Goal: Task Accomplishment & Management: Use online tool/utility

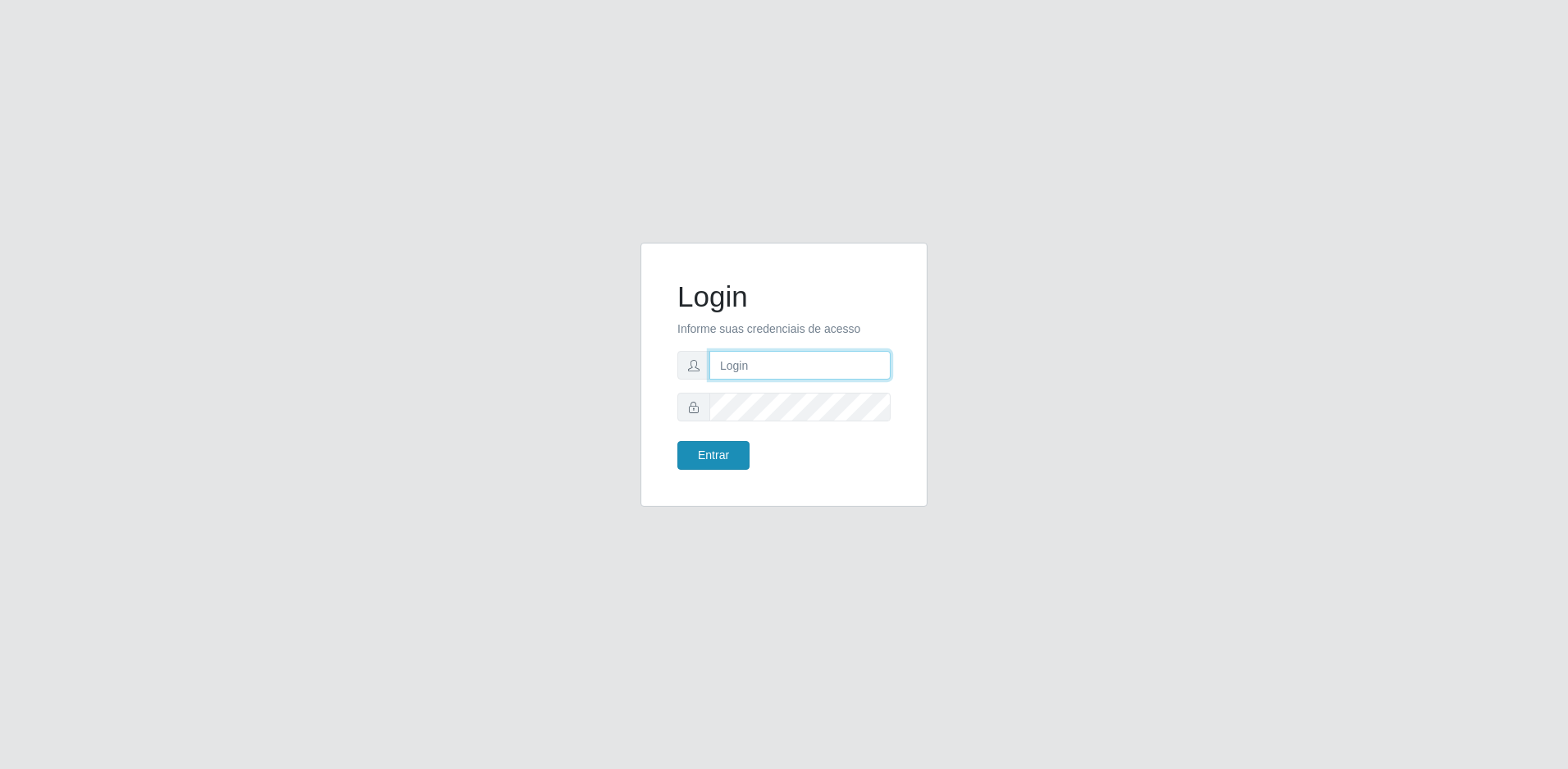
type input "[EMAIL_ADDRESS][DOMAIN_NAME]"
click at [726, 451] on button "Entrar" at bounding box center [713, 455] width 72 height 29
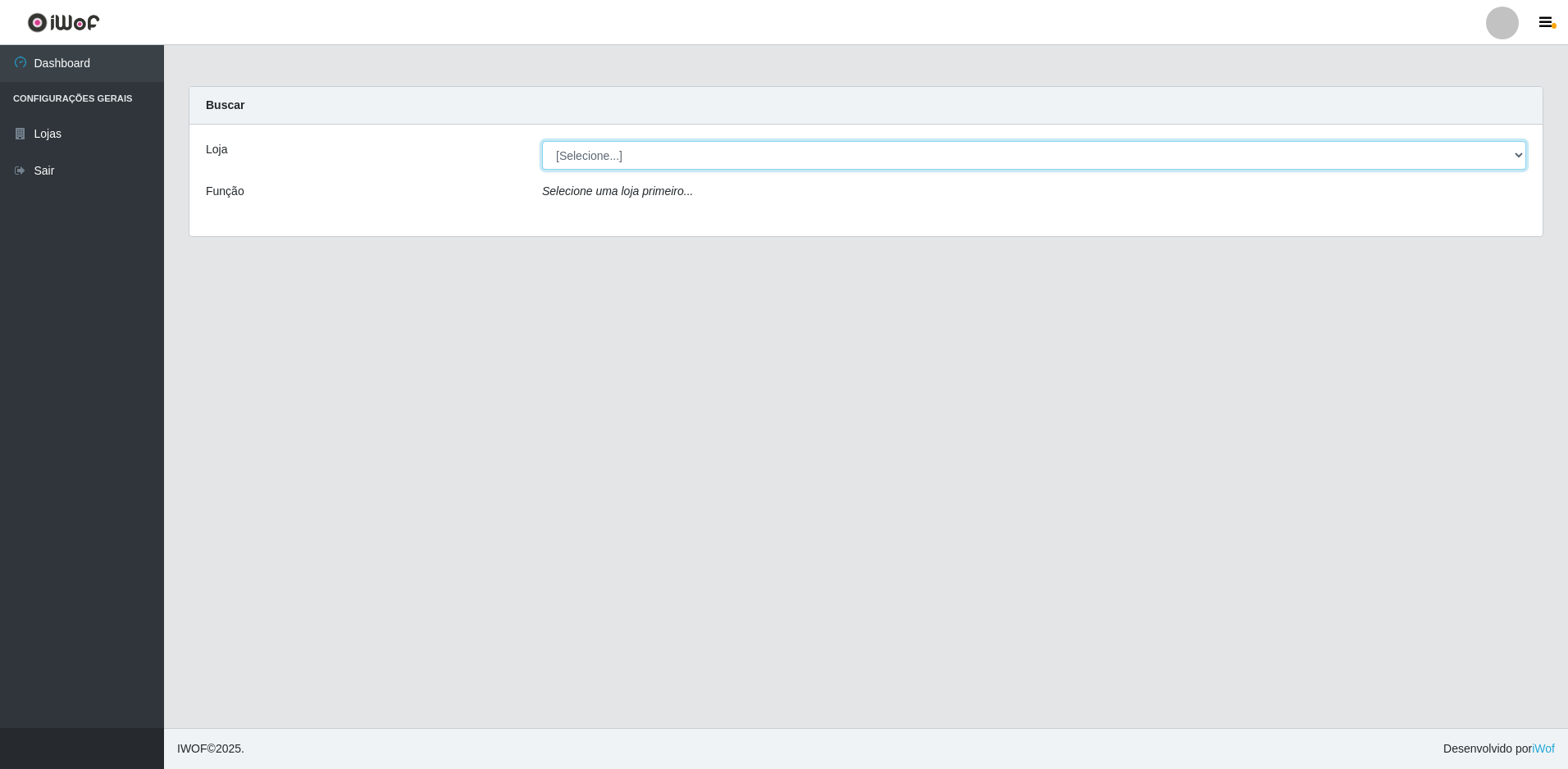
click at [681, 158] on select "[Selecione...] Extrabom - Loja 57 Anchieta" at bounding box center [1034, 155] width 984 height 29
select select "470"
click at [542, 141] on select "[Selecione...] Extrabom - Loja 57 Anchieta" at bounding box center [1034, 155] width 984 height 29
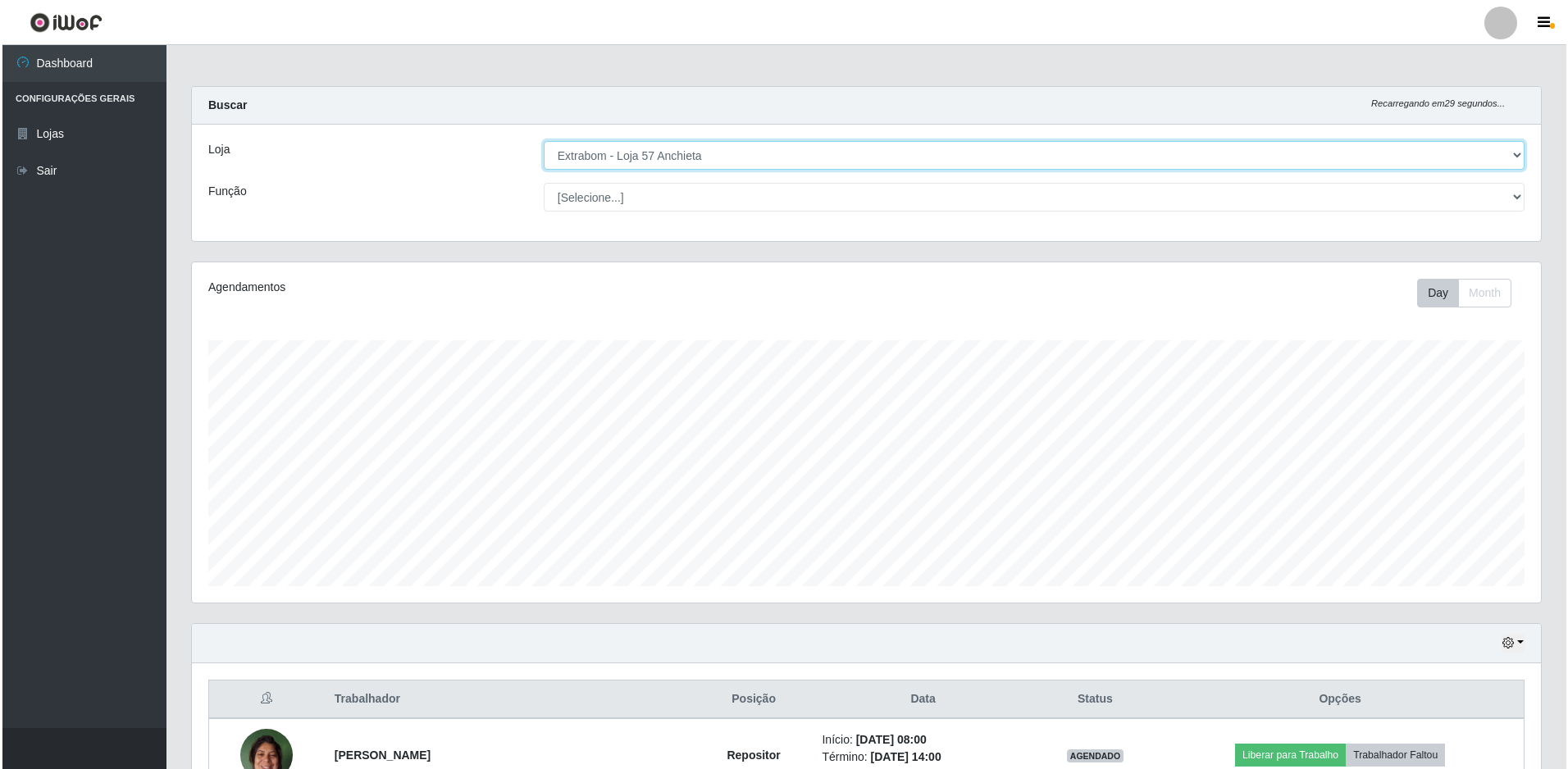
scroll to position [410, 0]
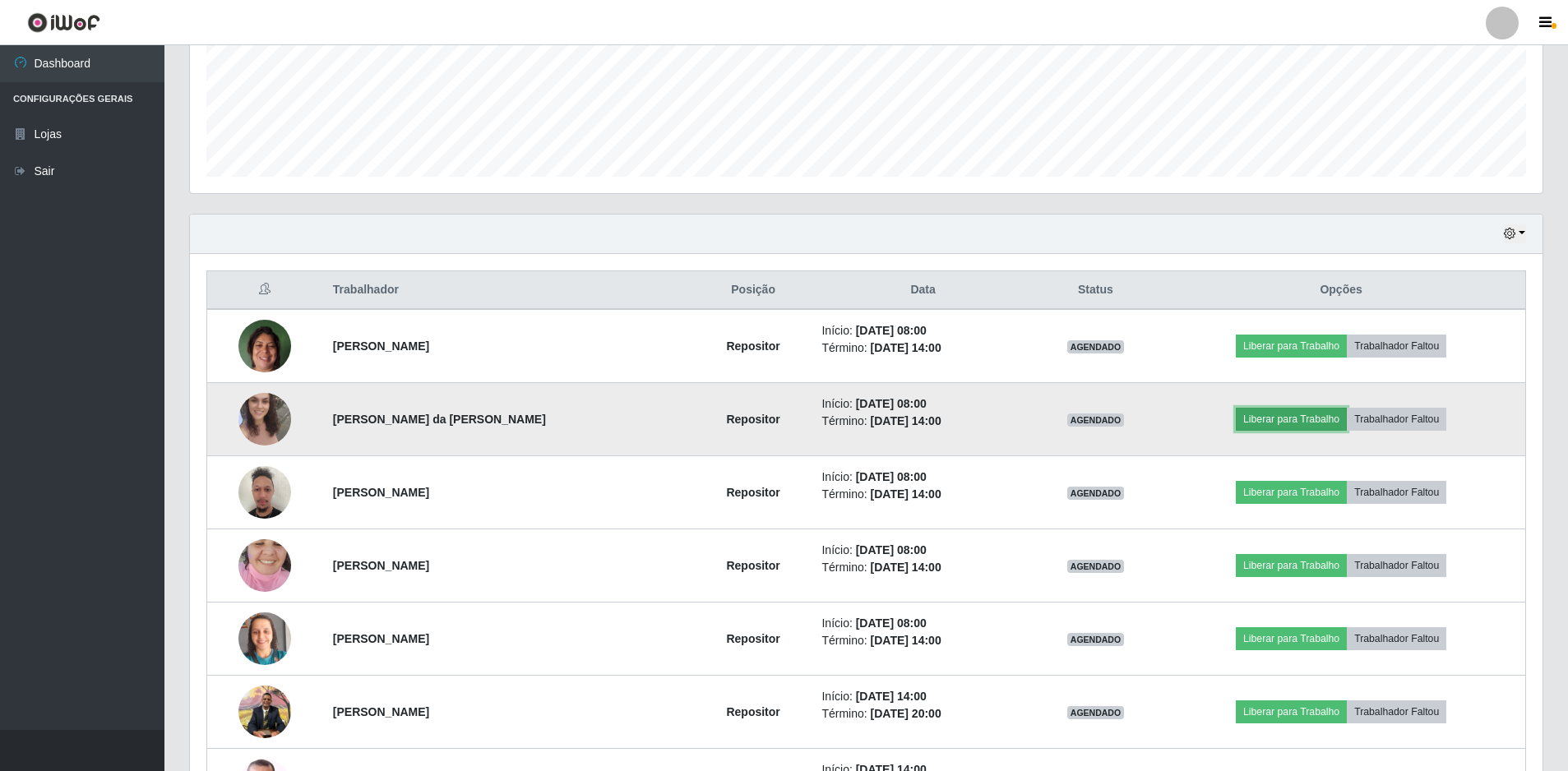
click at [1271, 420] on button "Liberar para Trabalho" at bounding box center [1291, 420] width 111 height 23
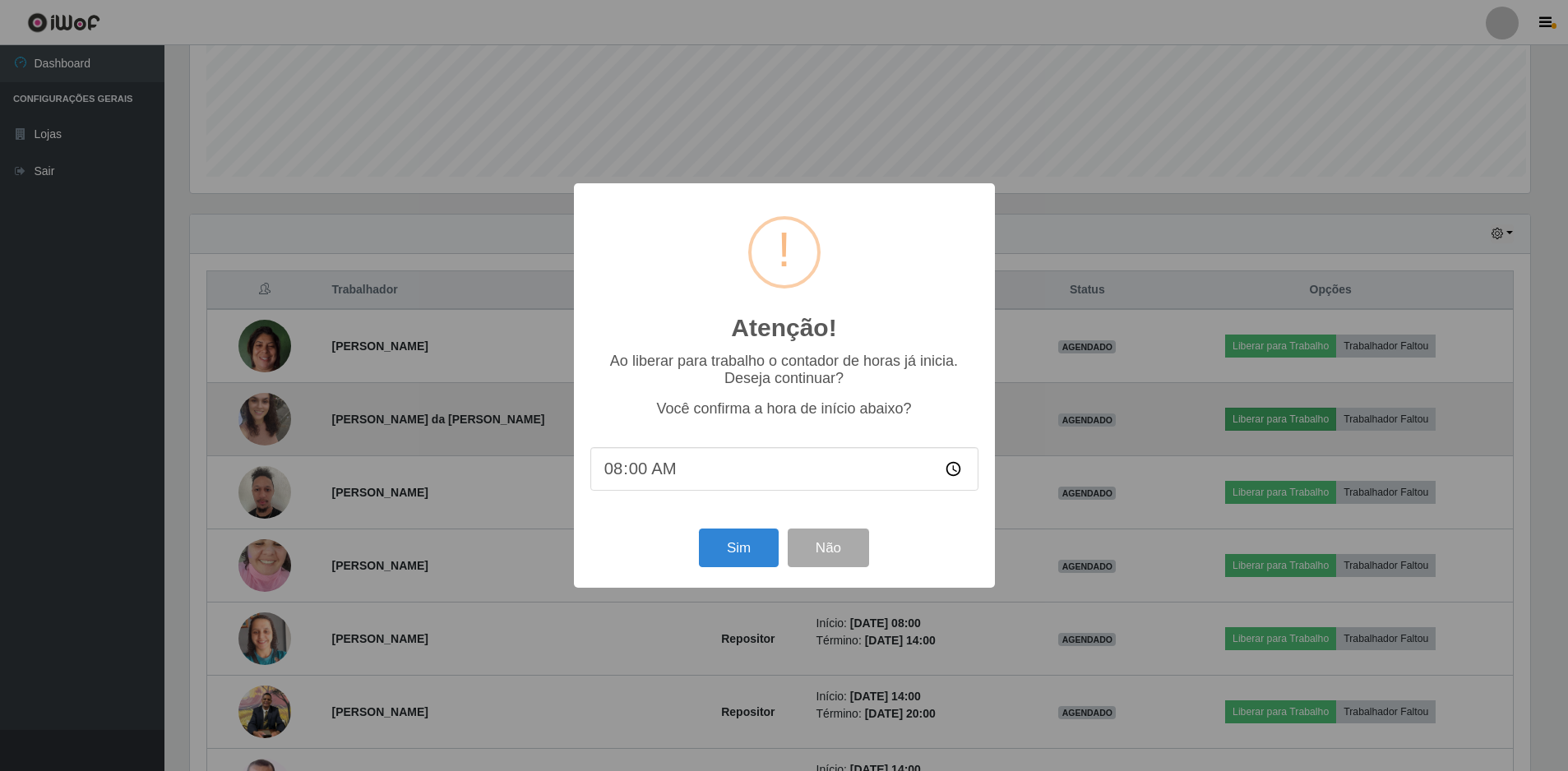
scroll to position [341, 1344]
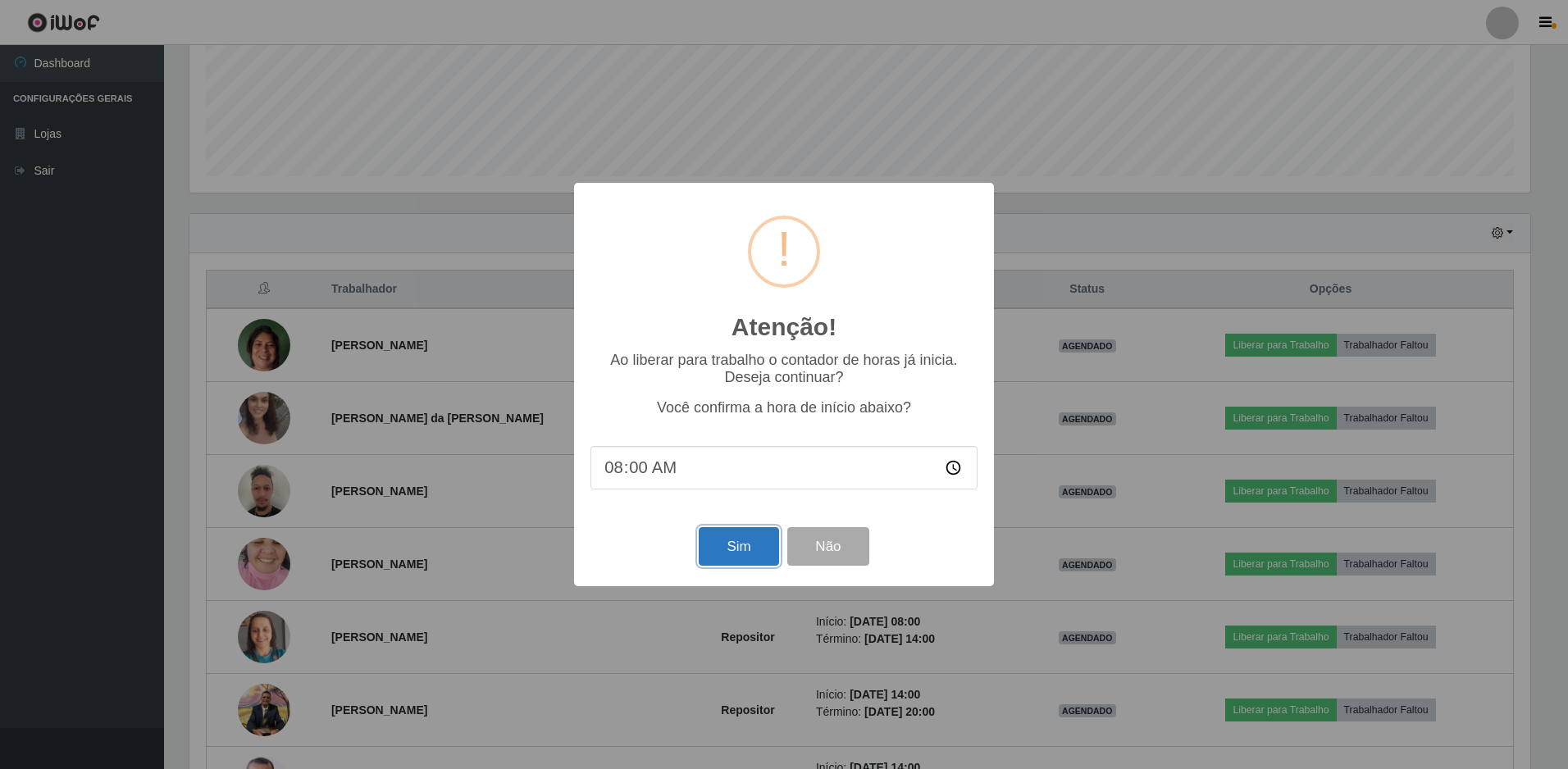
click at [718, 542] on button "Sim" at bounding box center [738, 546] width 80 height 39
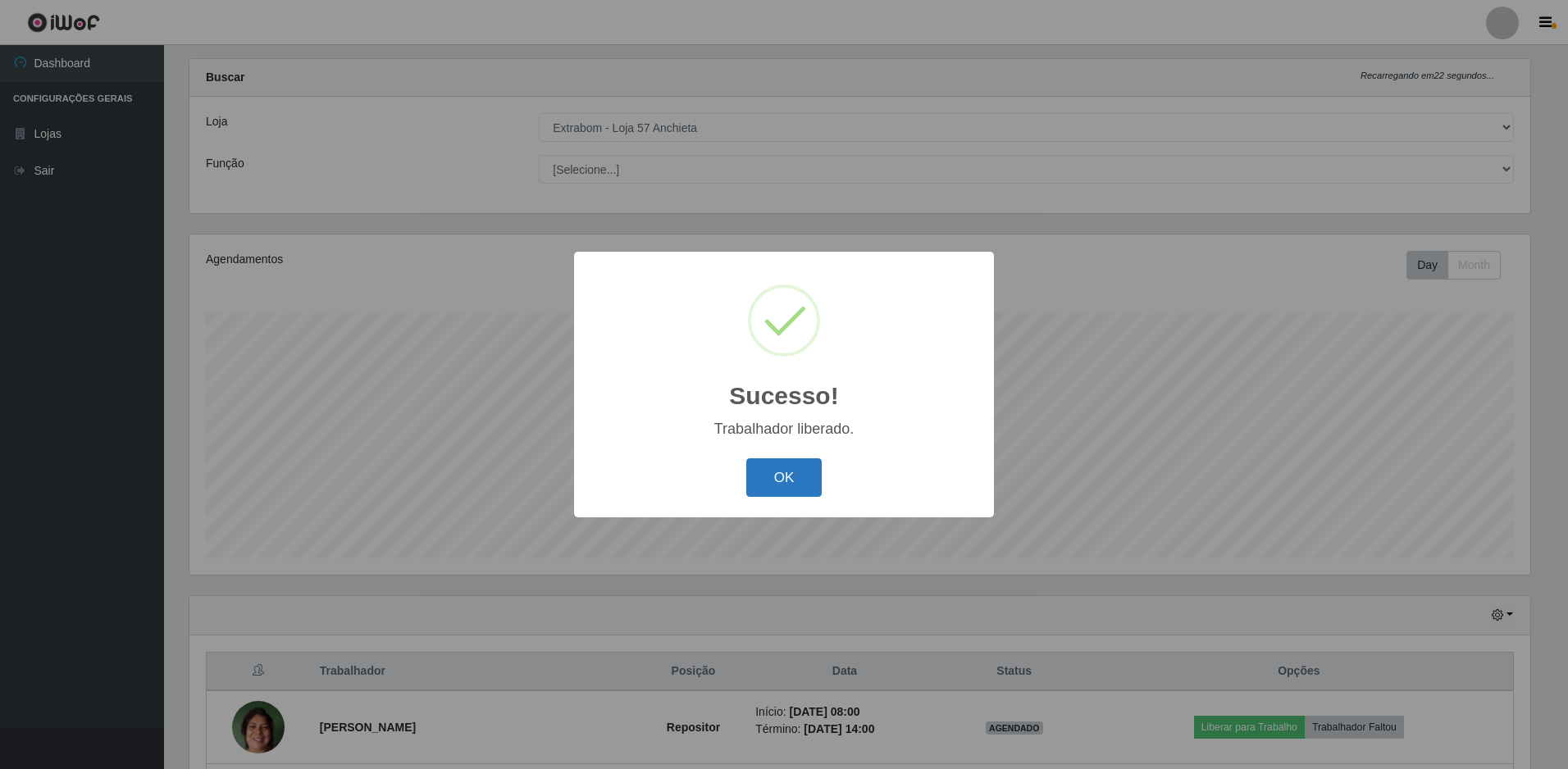
click at [782, 469] on button "OK" at bounding box center [784, 477] width 76 height 39
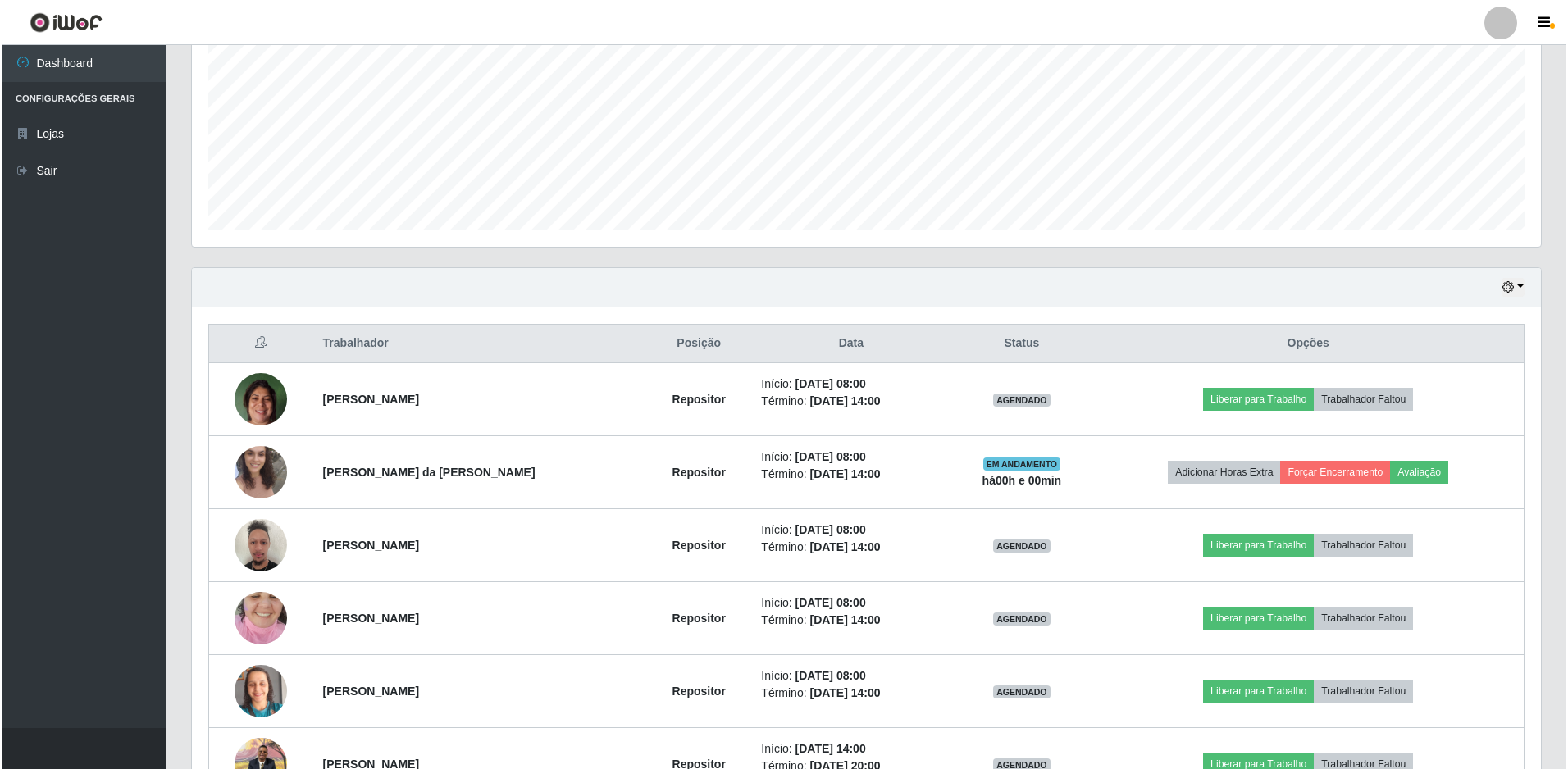
scroll to position [520, 0]
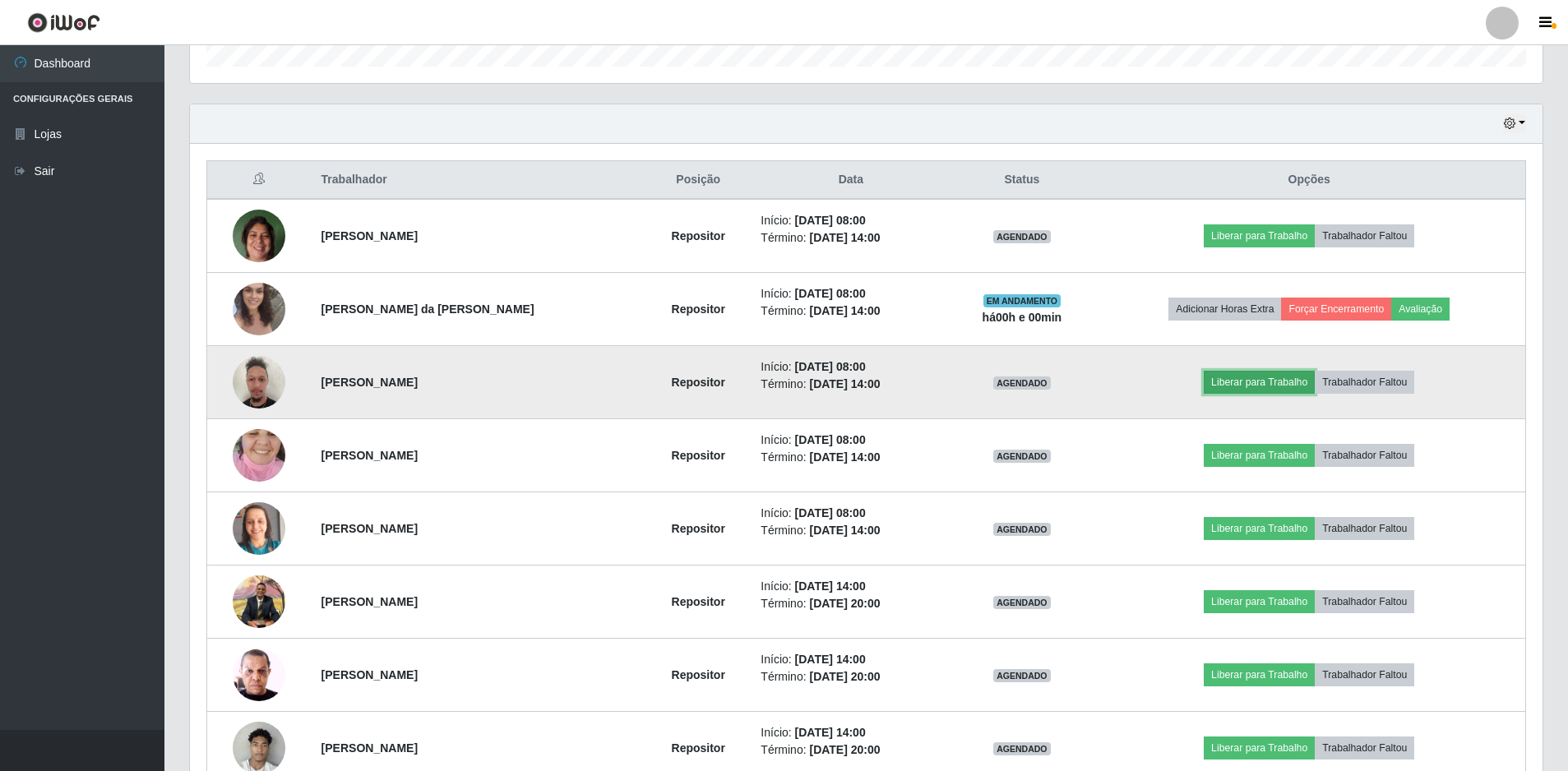
click at [1231, 388] on button "Liberar para Trabalho" at bounding box center [1259, 383] width 111 height 23
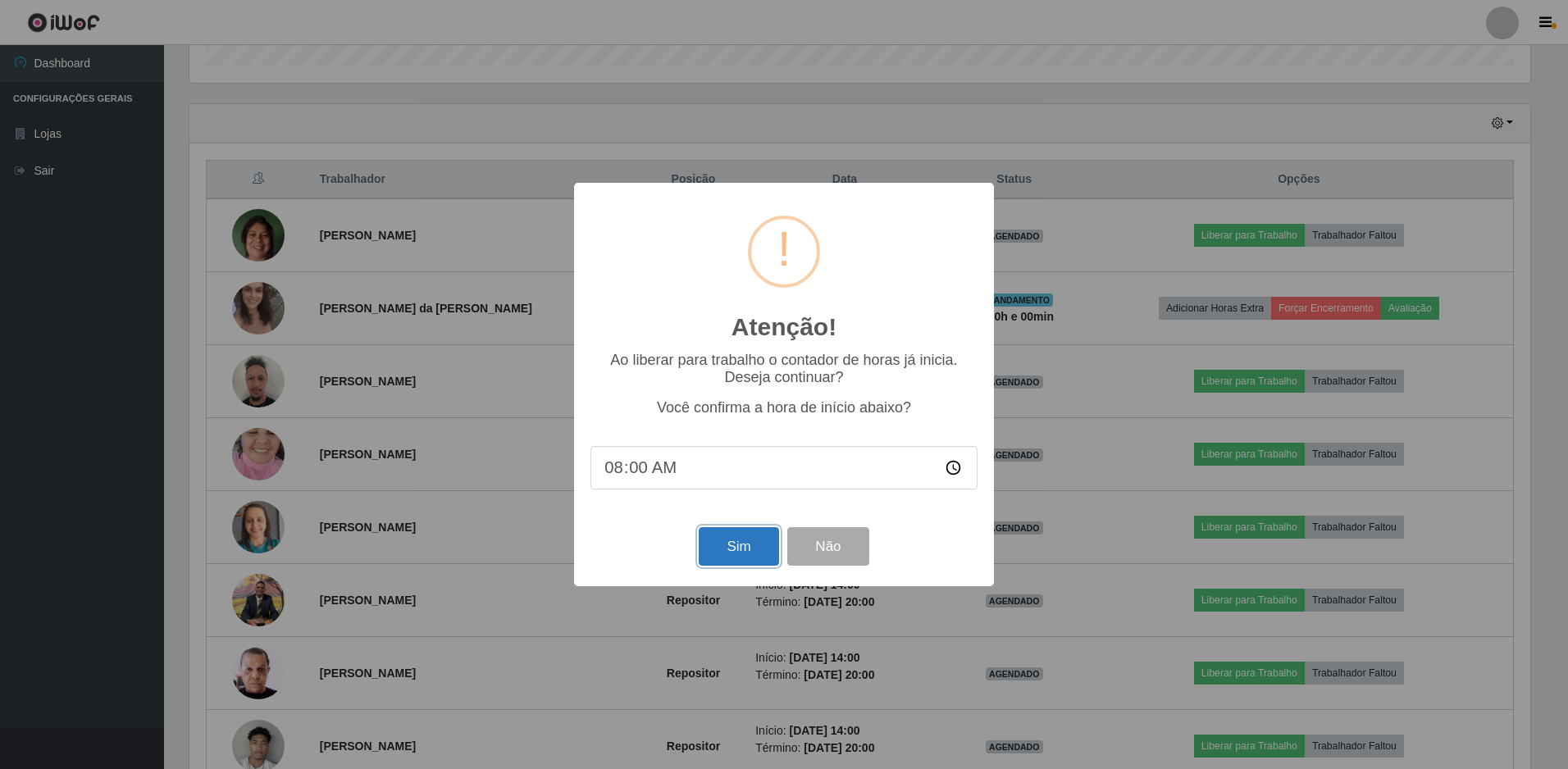
click at [741, 563] on button "Sim" at bounding box center [738, 546] width 80 height 39
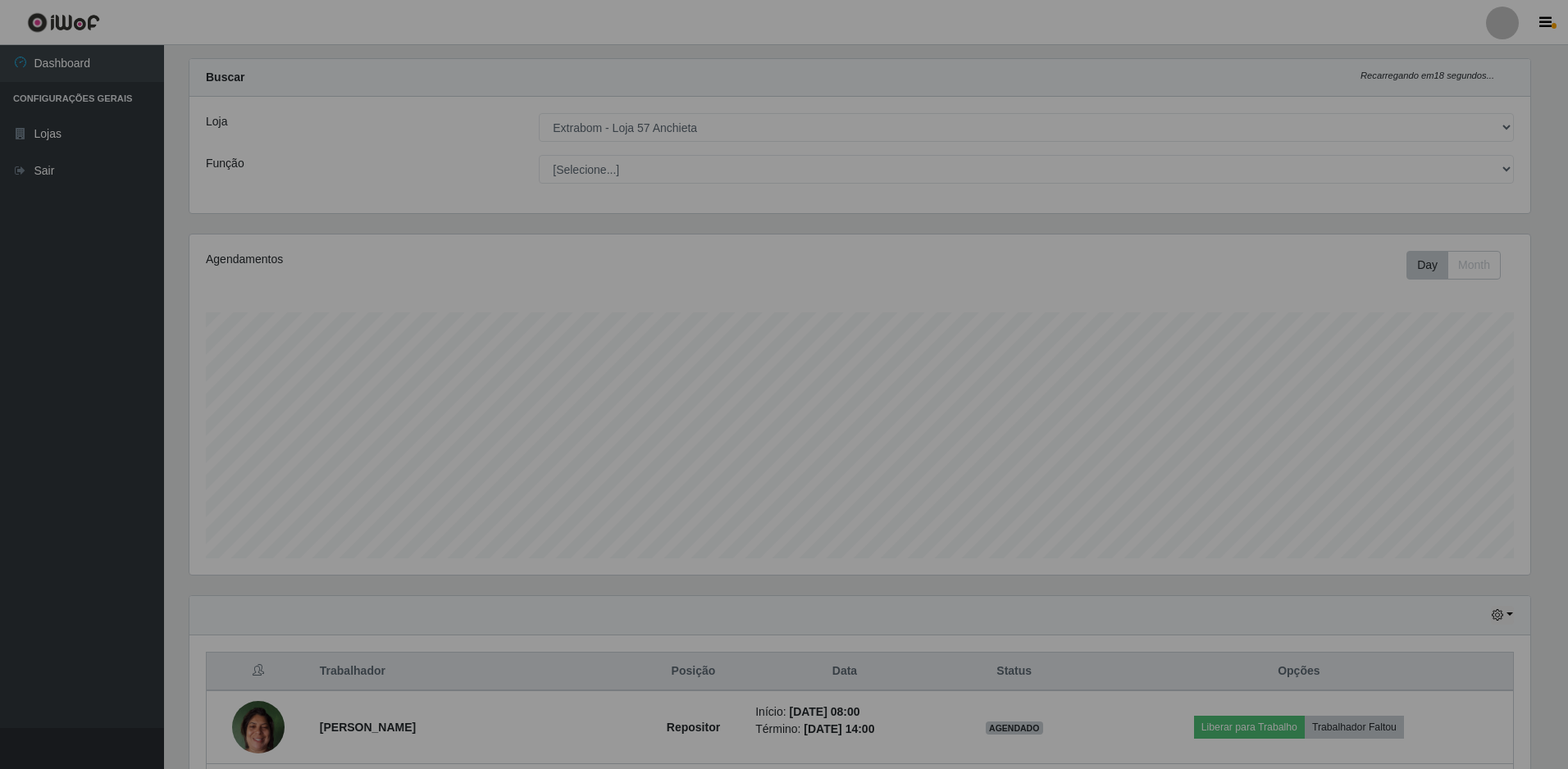
scroll to position [819607, 818844]
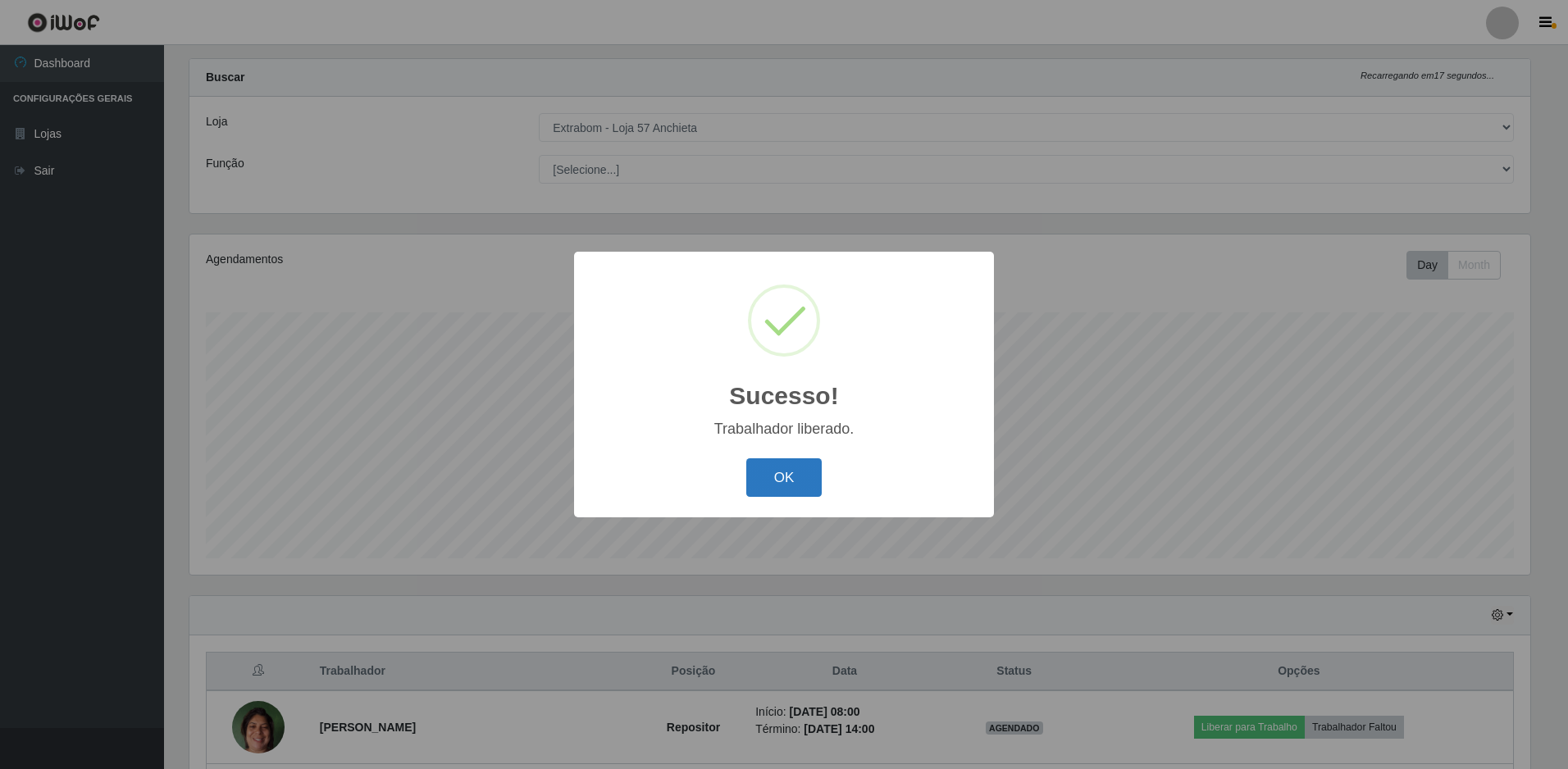
click at [791, 468] on button "OK" at bounding box center [784, 477] width 76 height 39
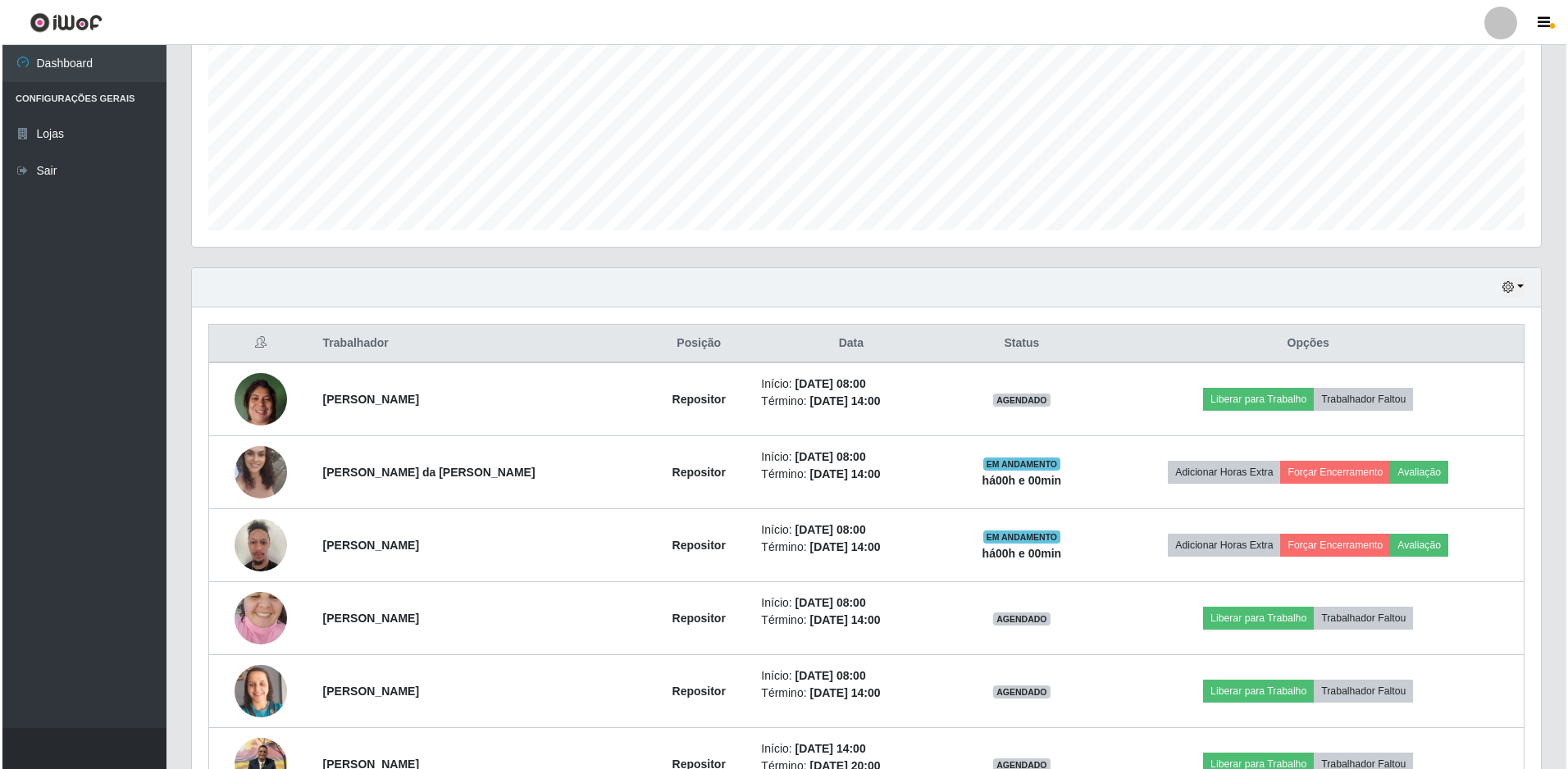
scroll to position [520, 0]
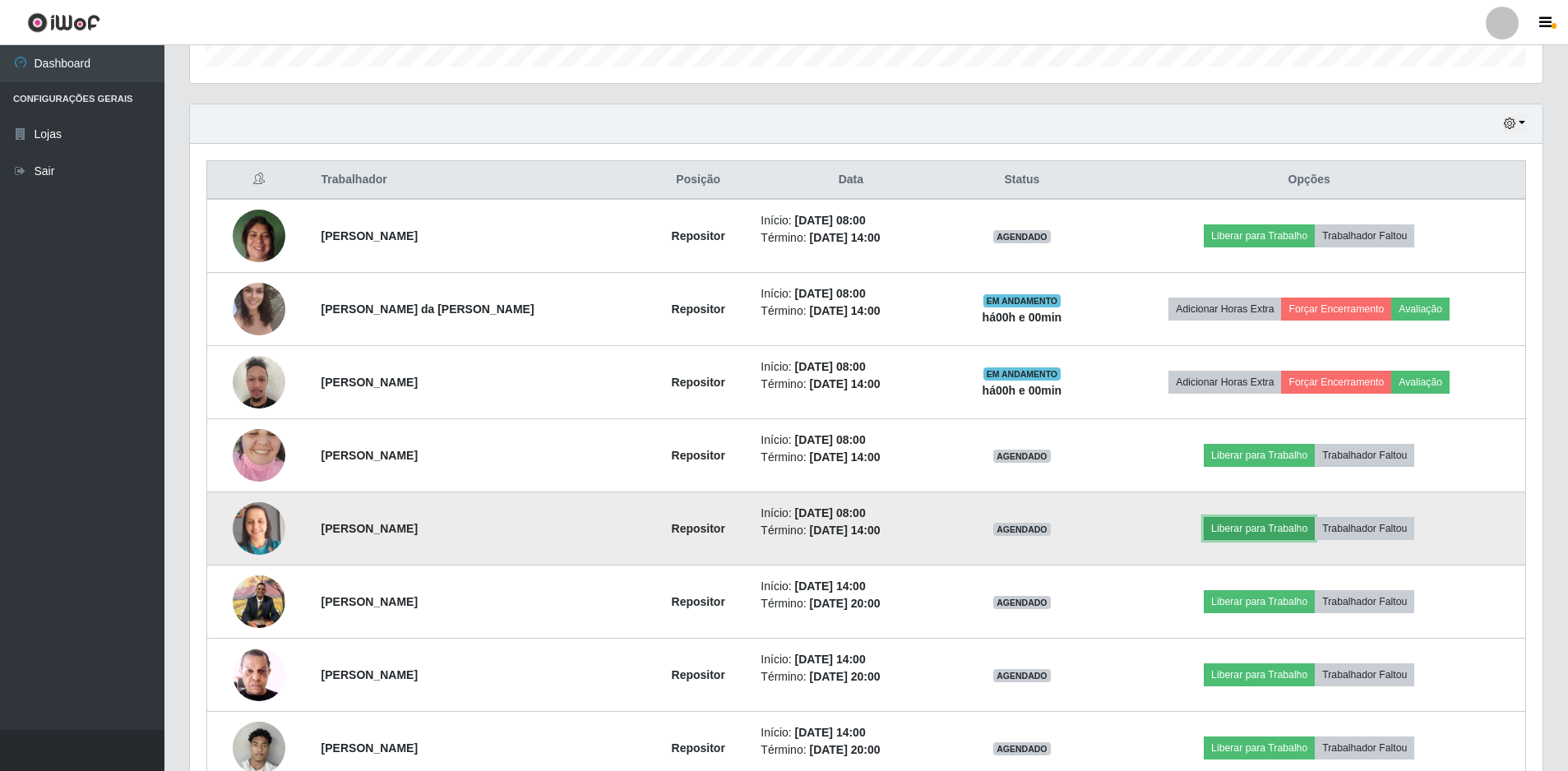
click at [1236, 527] on button "Liberar para Trabalho" at bounding box center [1259, 528] width 111 height 23
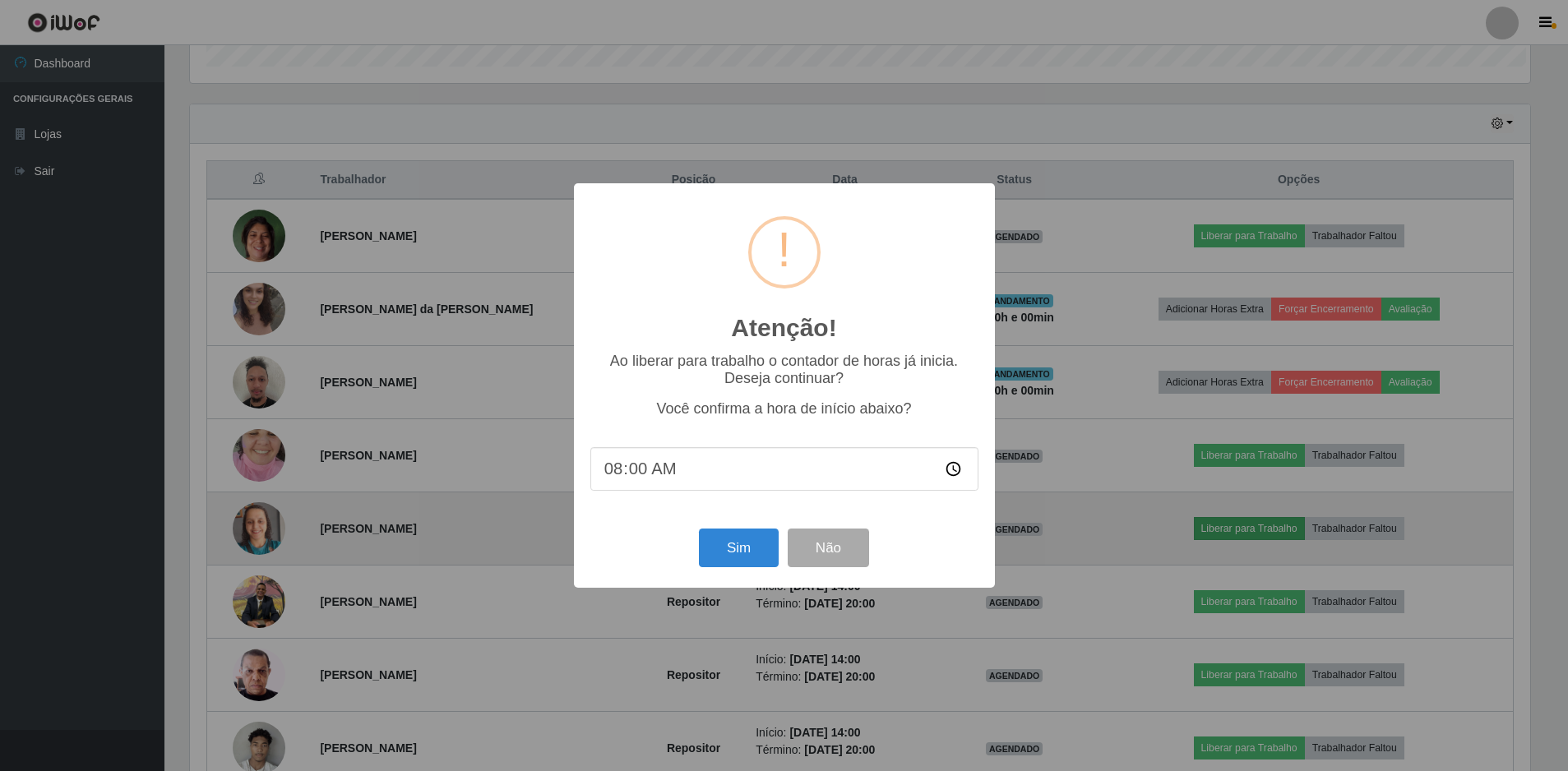
scroll to position [341, 1344]
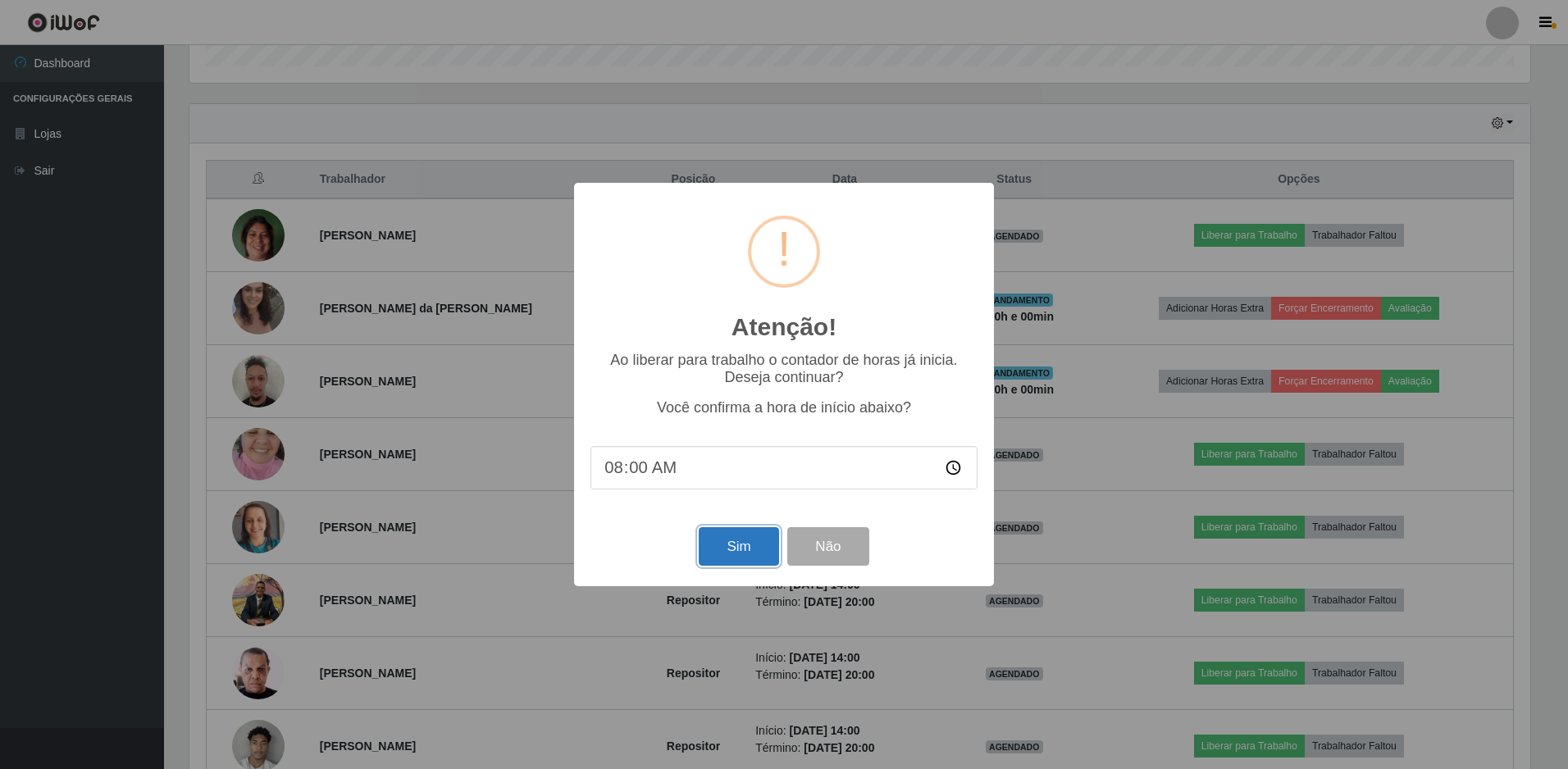
click at [713, 549] on button "Sim" at bounding box center [738, 546] width 80 height 39
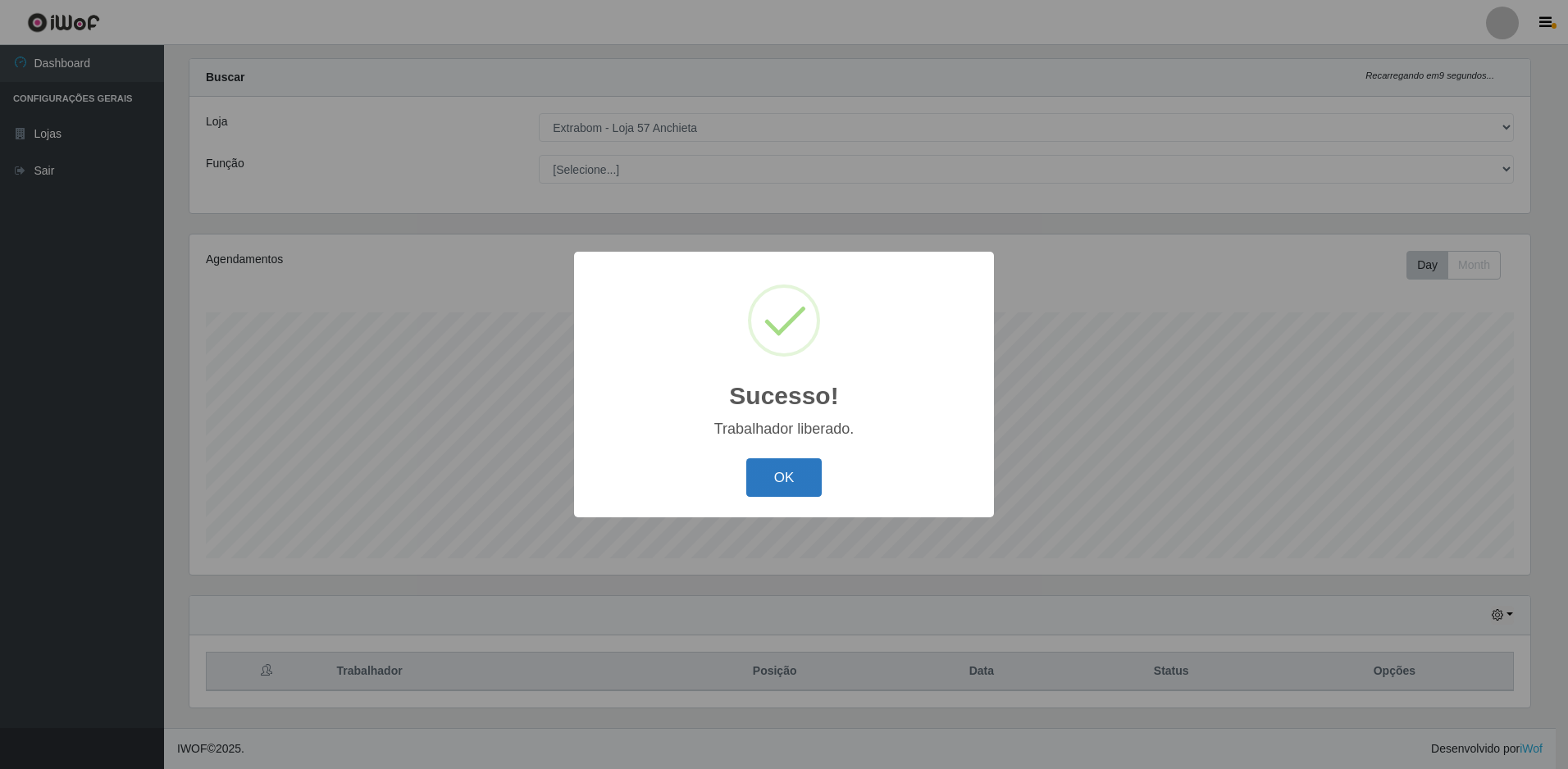
click at [801, 466] on button "OK" at bounding box center [784, 477] width 76 height 39
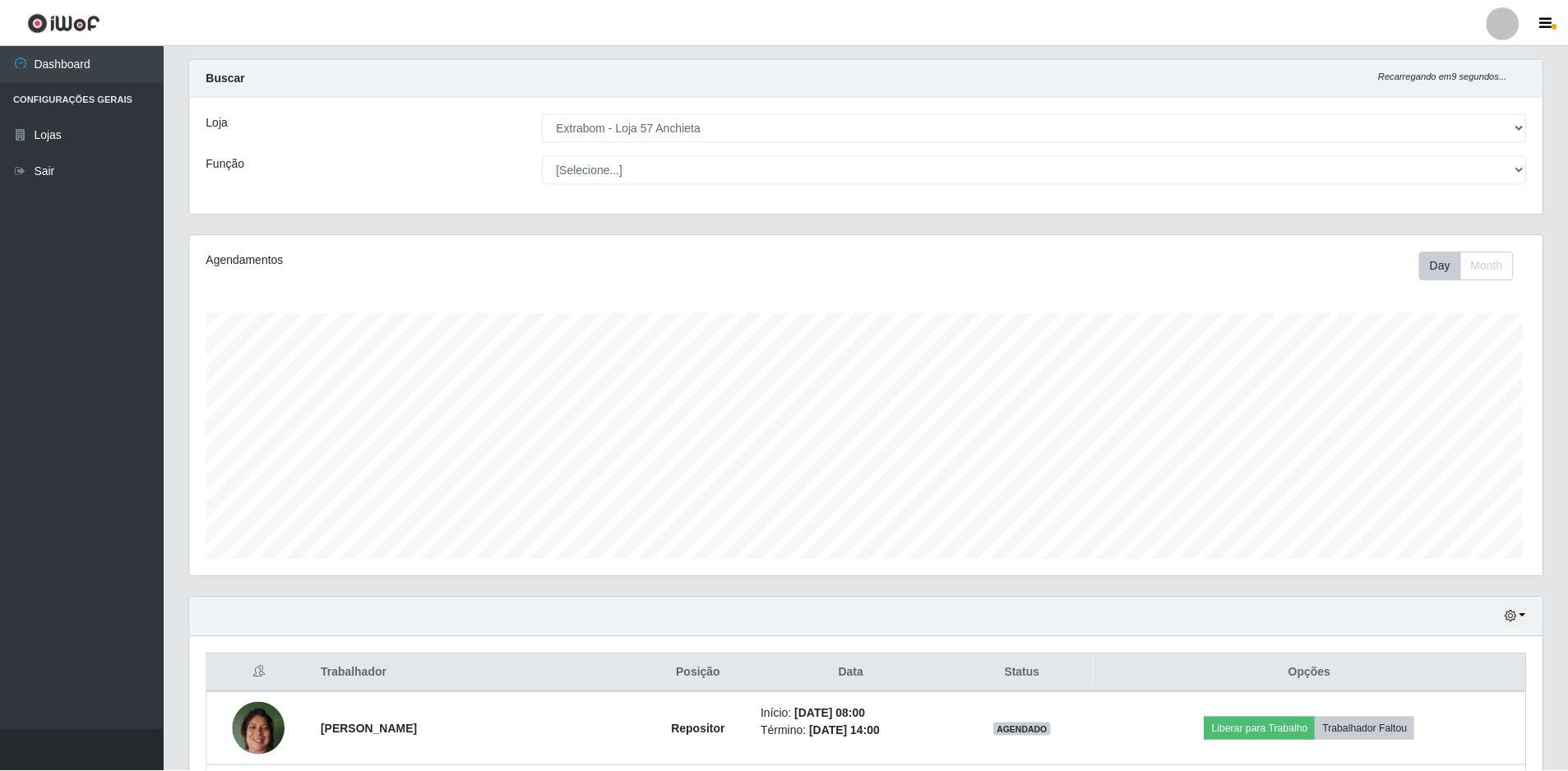
scroll to position [0, 0]
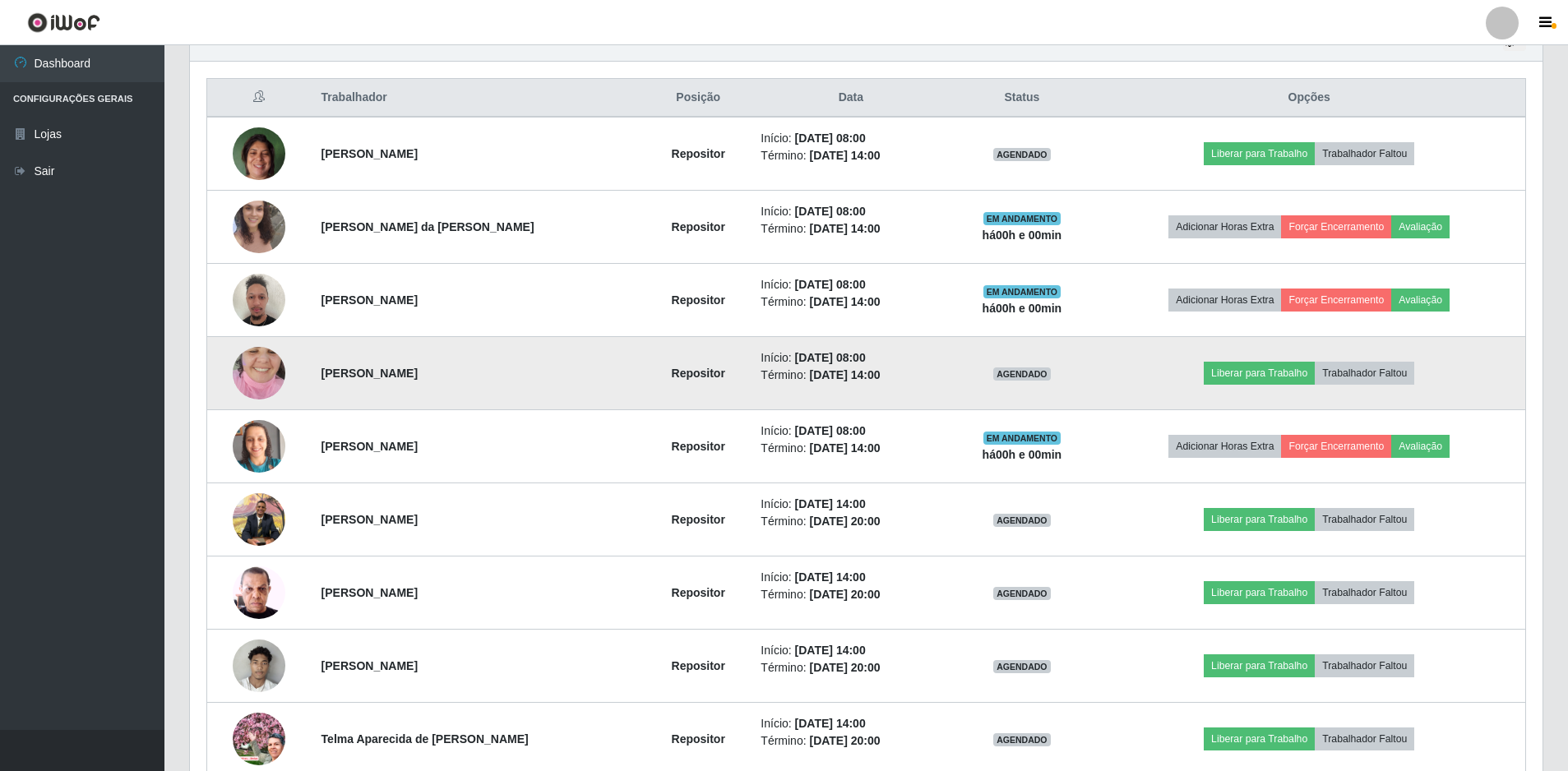
click at [256, 375] on img at bounding box center [259, 374] width 53 height 94
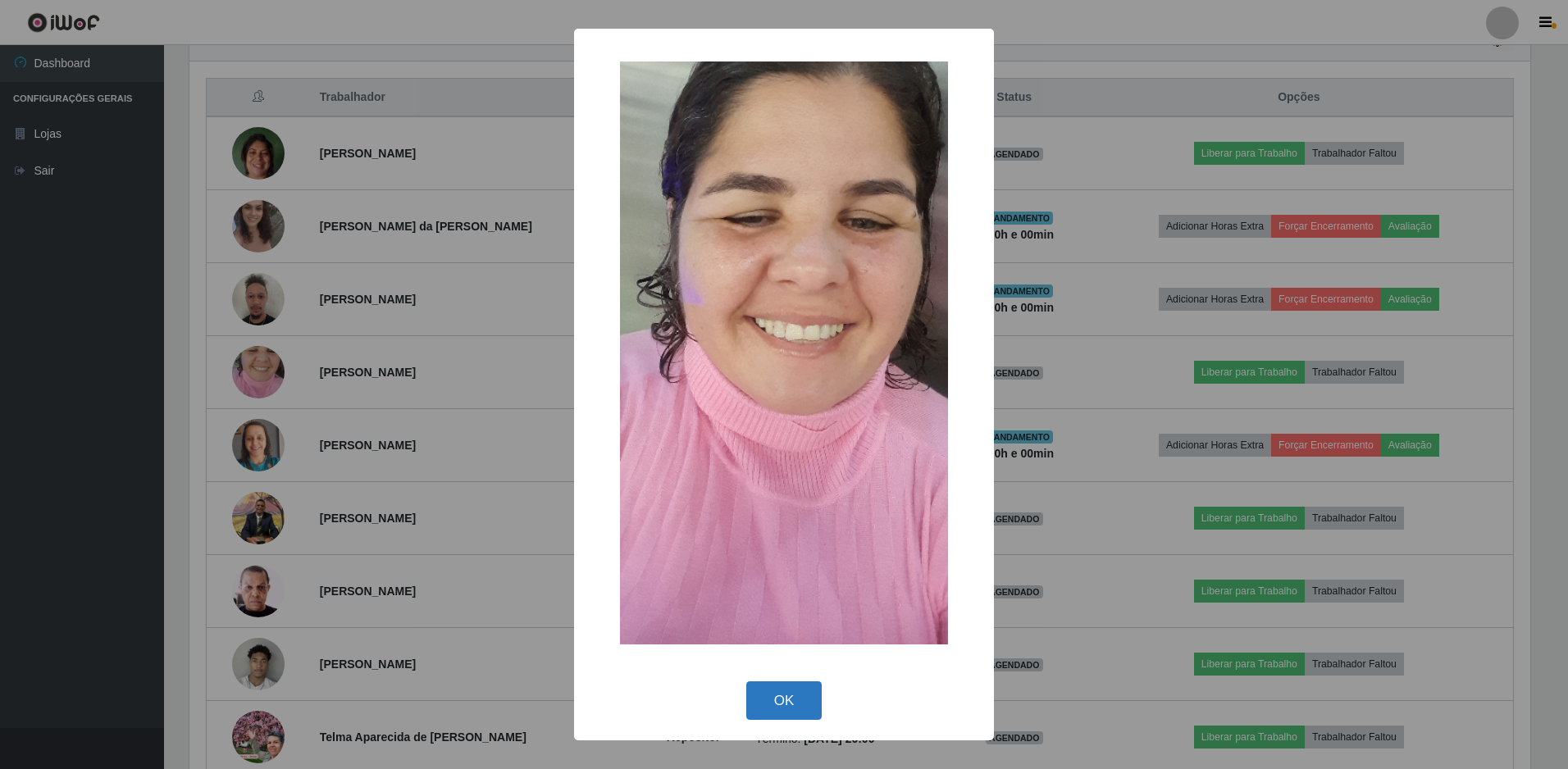
click at [791, 694] on button "OK" at bounding box center [784, 700] width 76 height 39
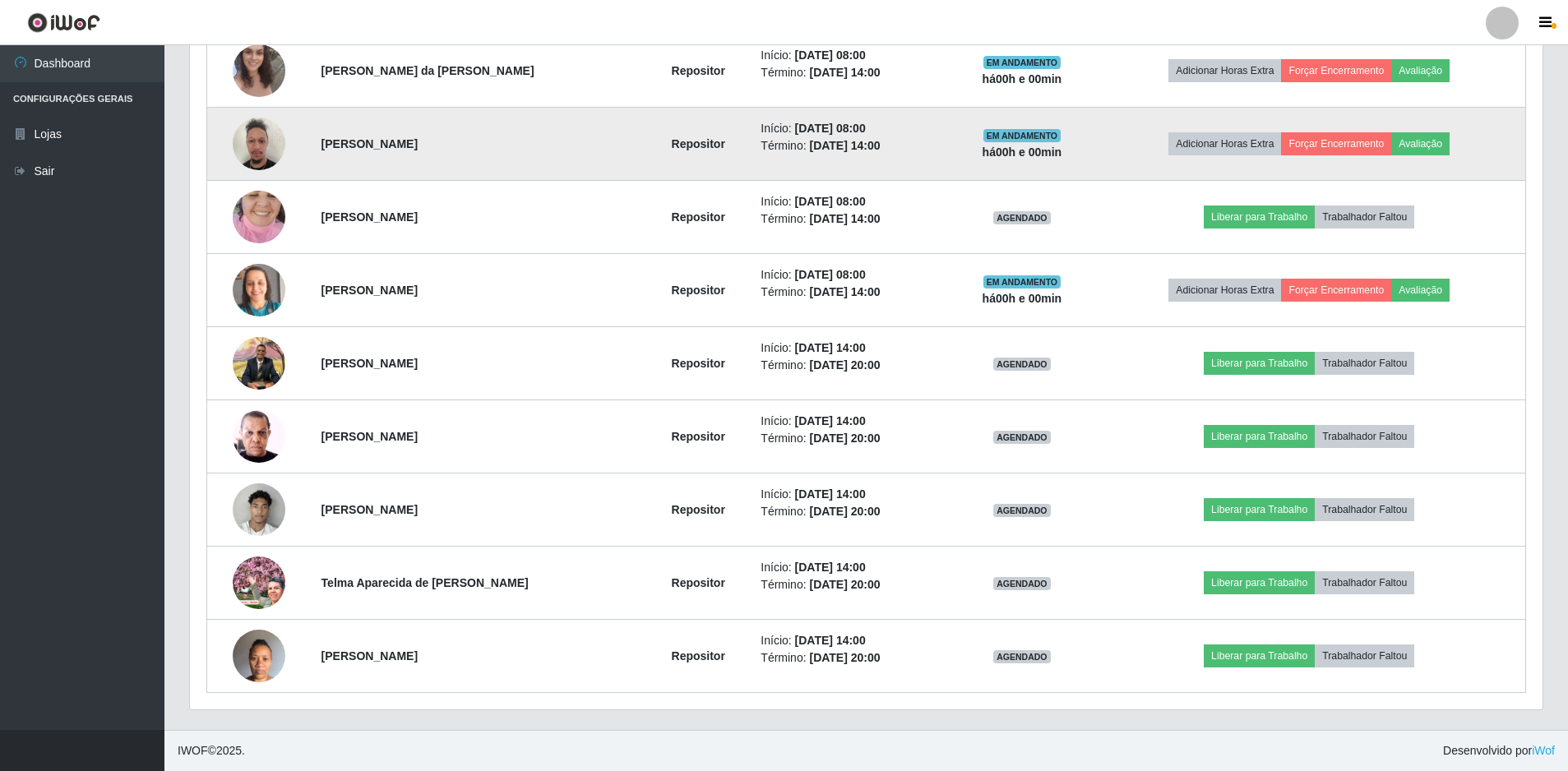
scroll to position [677, 0]
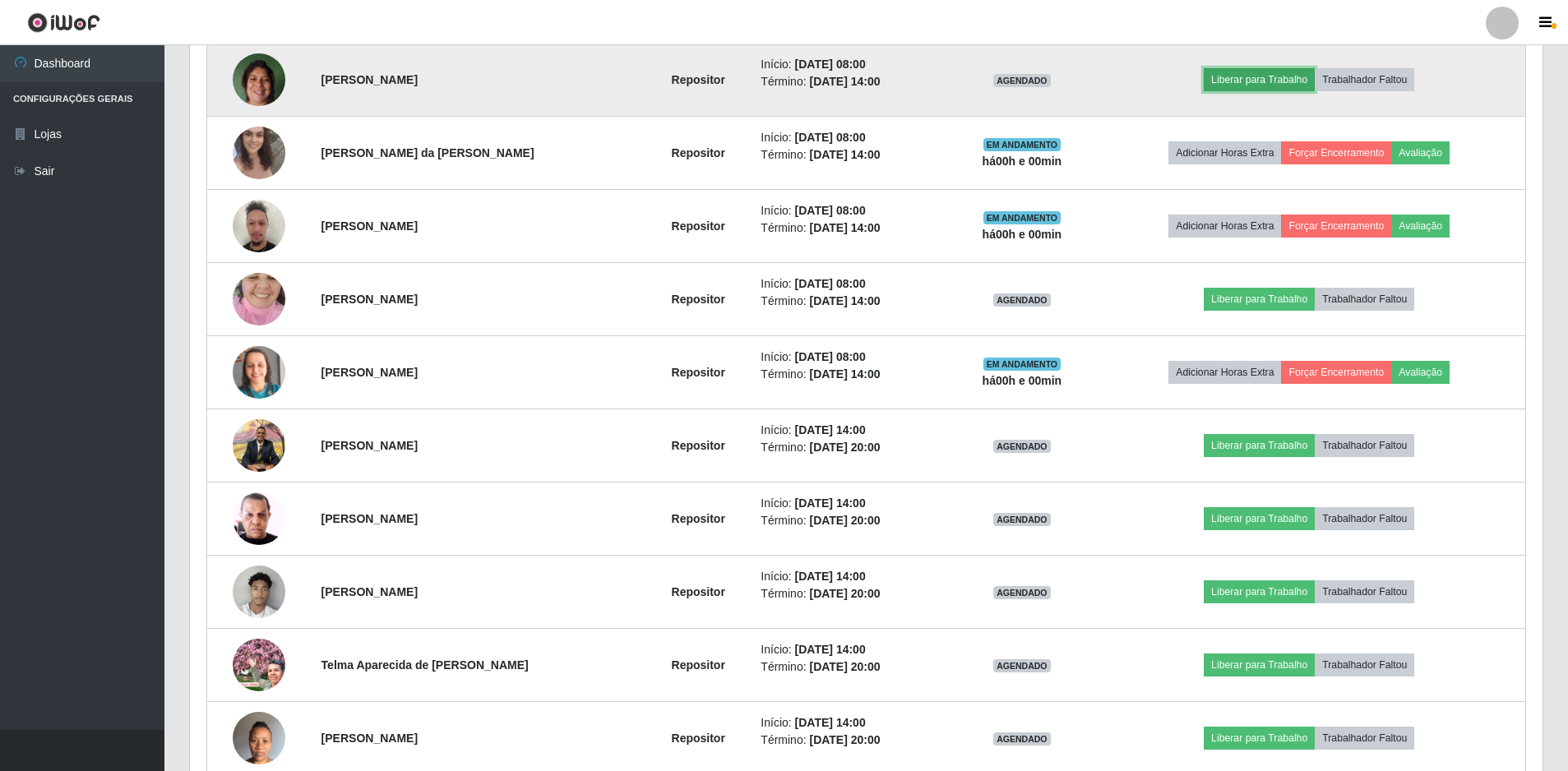
click at [1280, 77] on button "Liberar para Trabalho" at bounding box center [1259, 80] width 111 height 23
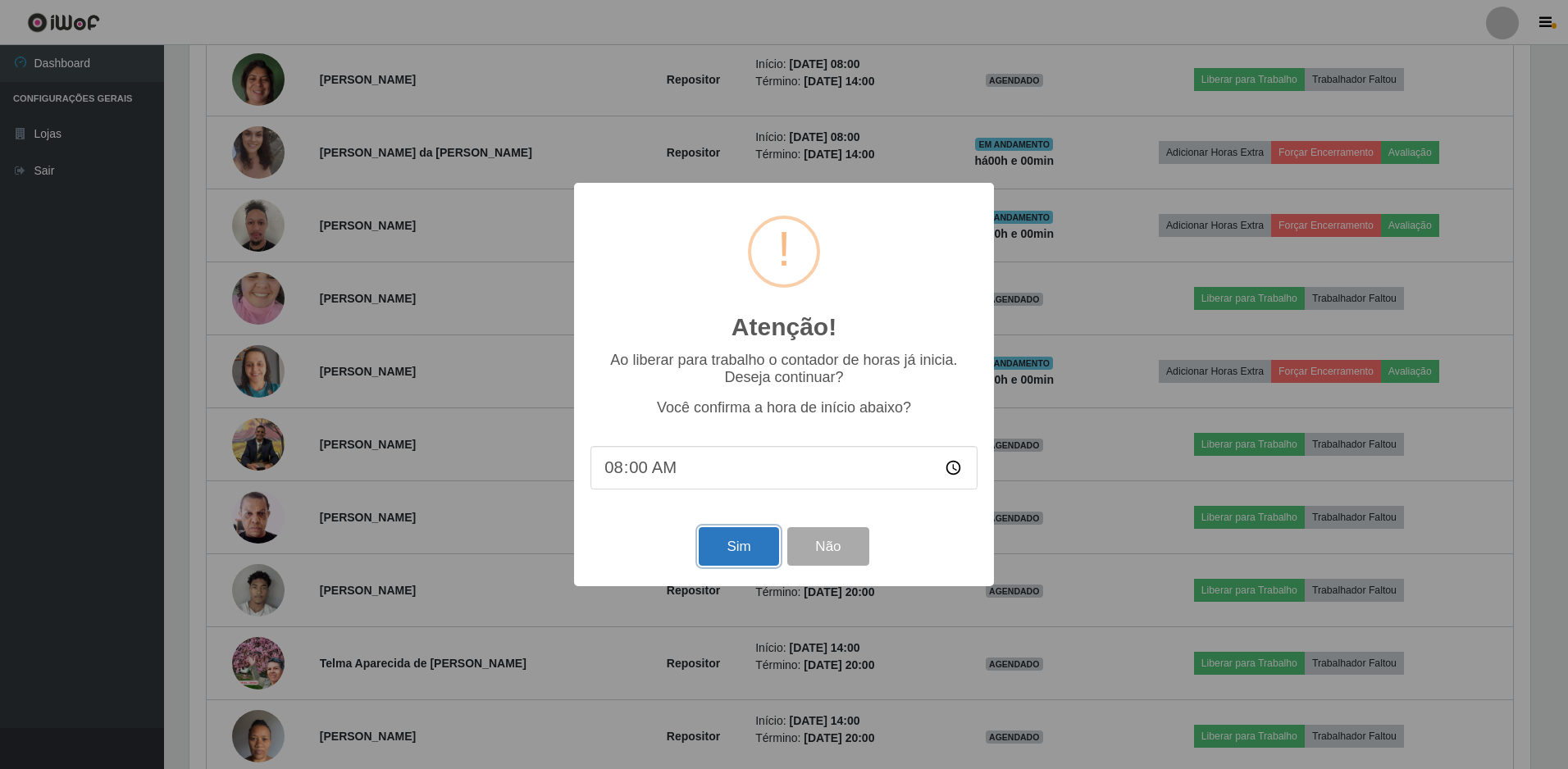
click at [729, 565] on button "Sim" at bounding box center [738, 546] width 80 height 39
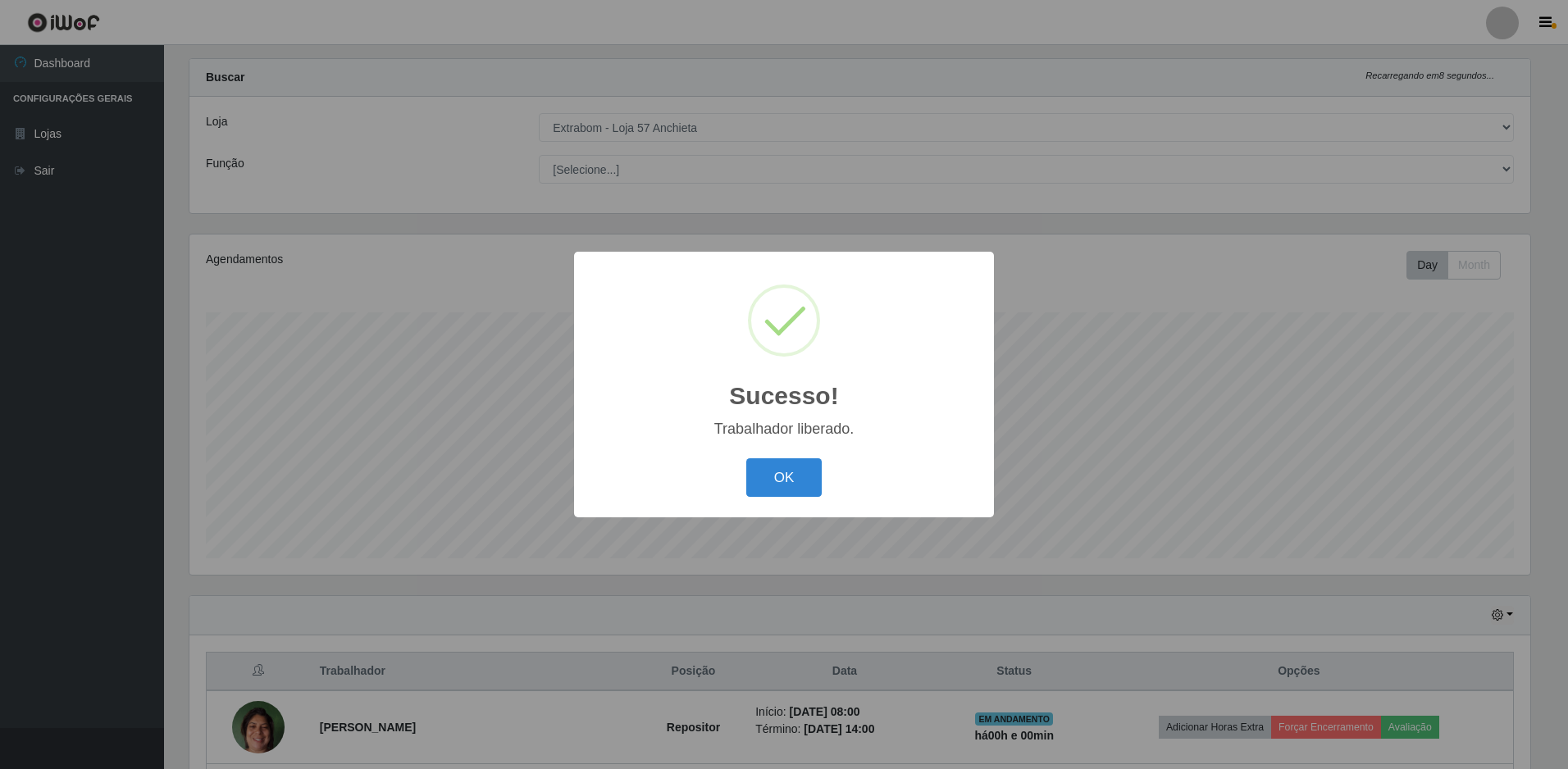
click at [800, 458] on div "OK Cancel" at bounding box center [784, 477] width 387 height 47
click at [800, 467] on button "OK" at bounding box center [784, 477] width 76 height 39
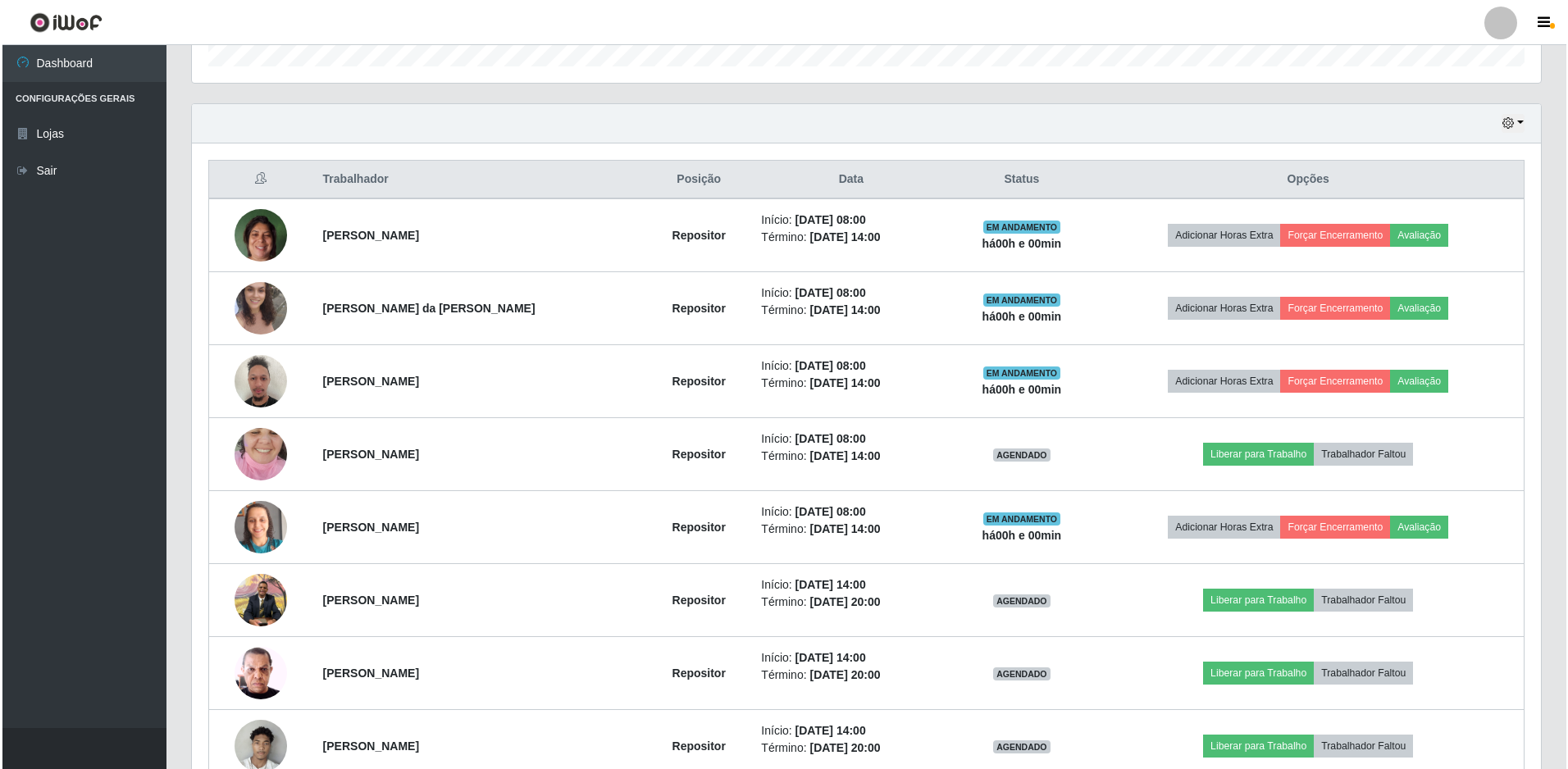
scroll to position [602, 0]
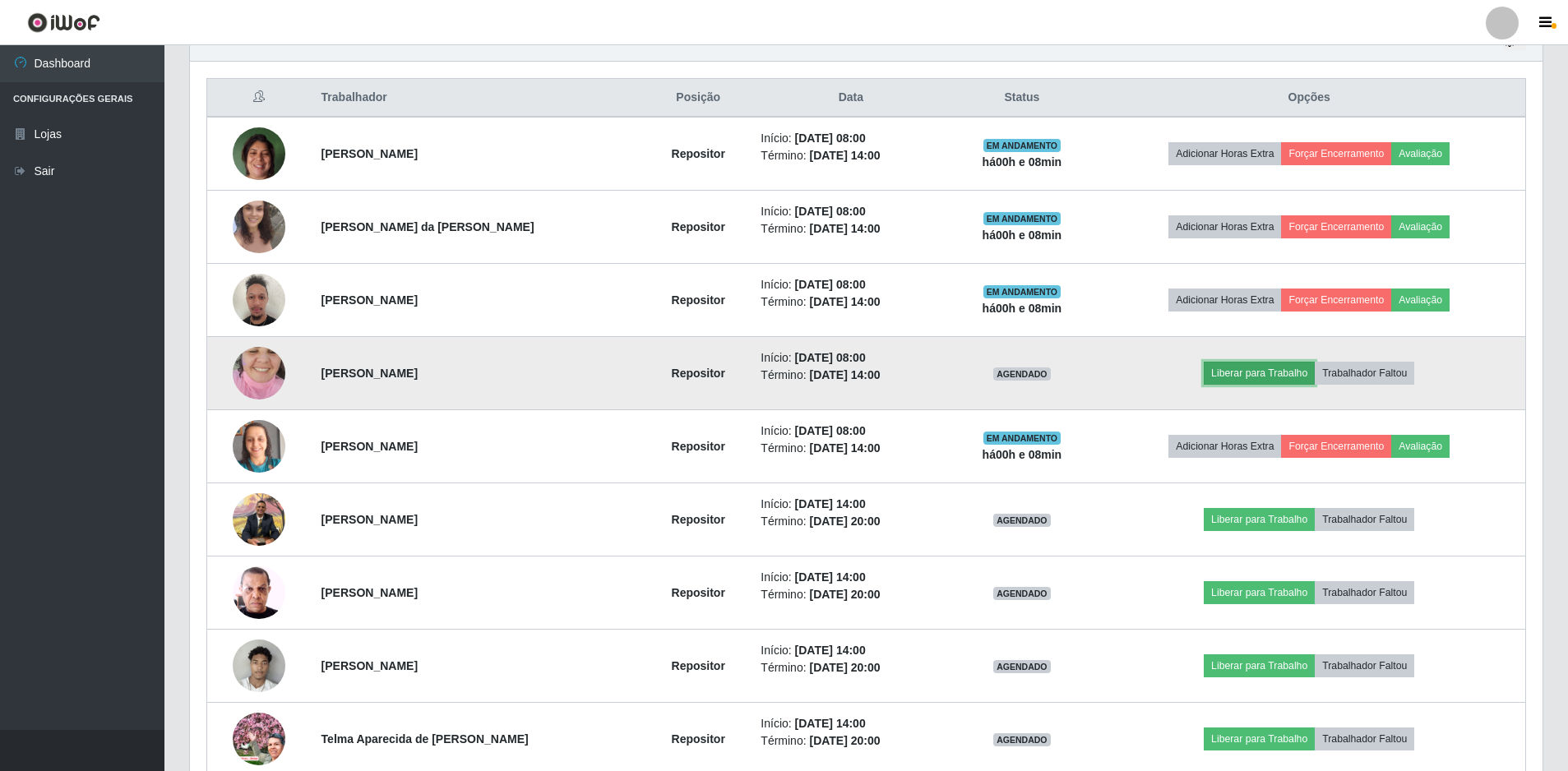
click at [1268, 372] on button "Liberar para Trabalho" at bounding box center [1259, 374] width 111 height 23
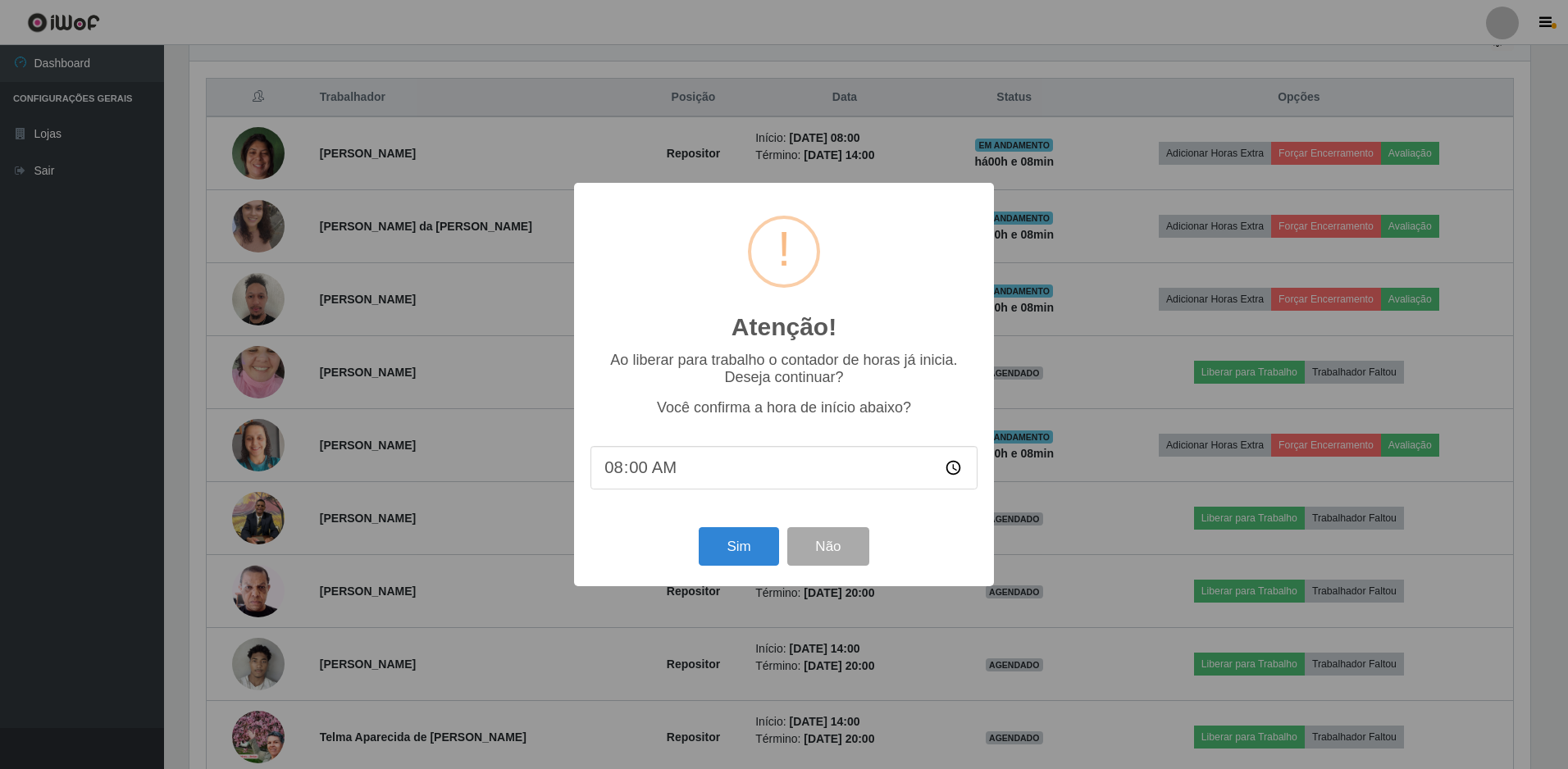
click at [640, 470] on input "08:00" at bounding box center [784, 467] width 387 height 43
type input "08:08"
click at [731, 551] on button "Sim" at bounding box center [738, 546] width 80 height 39
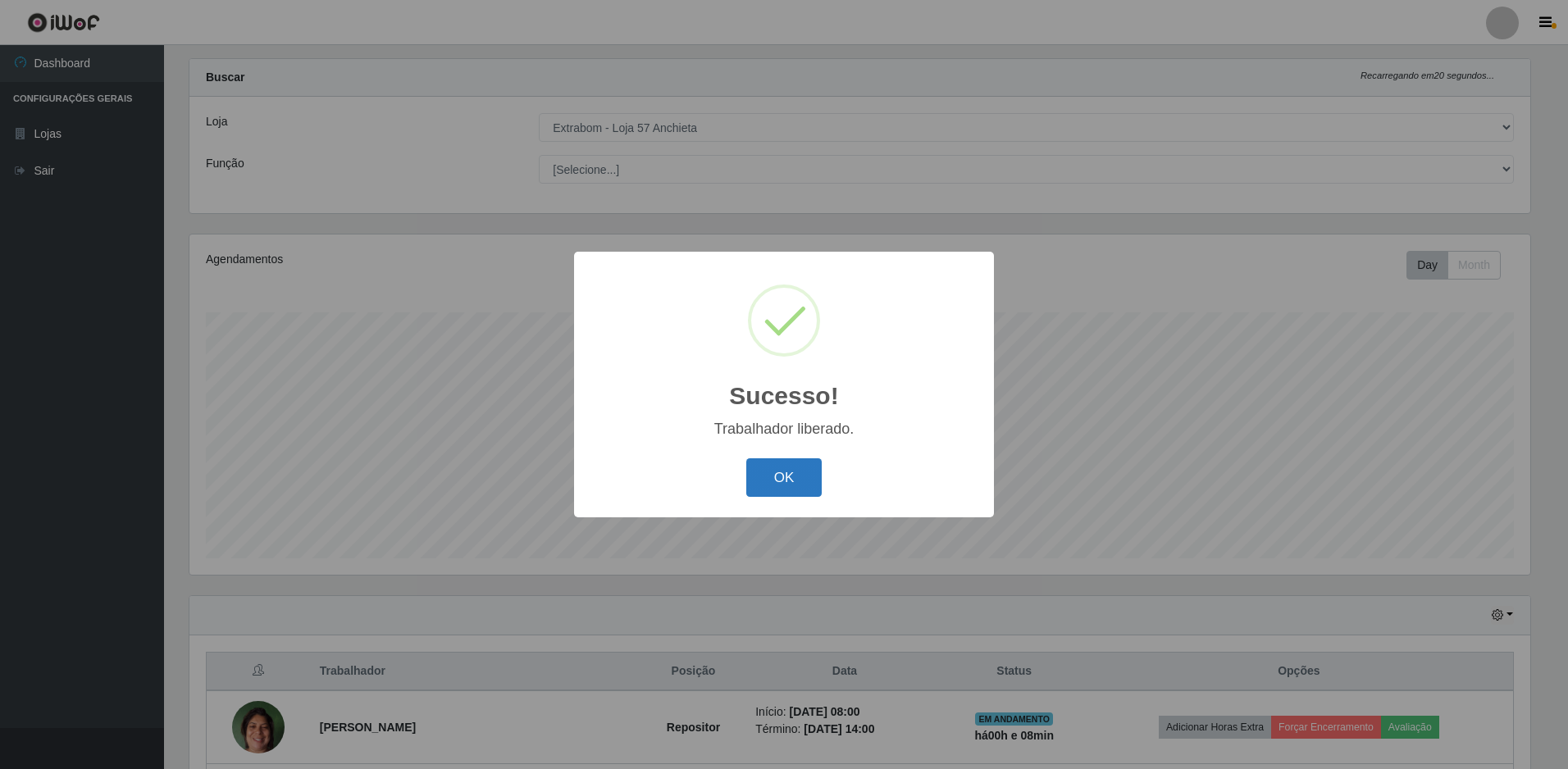
click at [800, 473] on button "OK" at bounding box center [784, 477] width 76 height 39
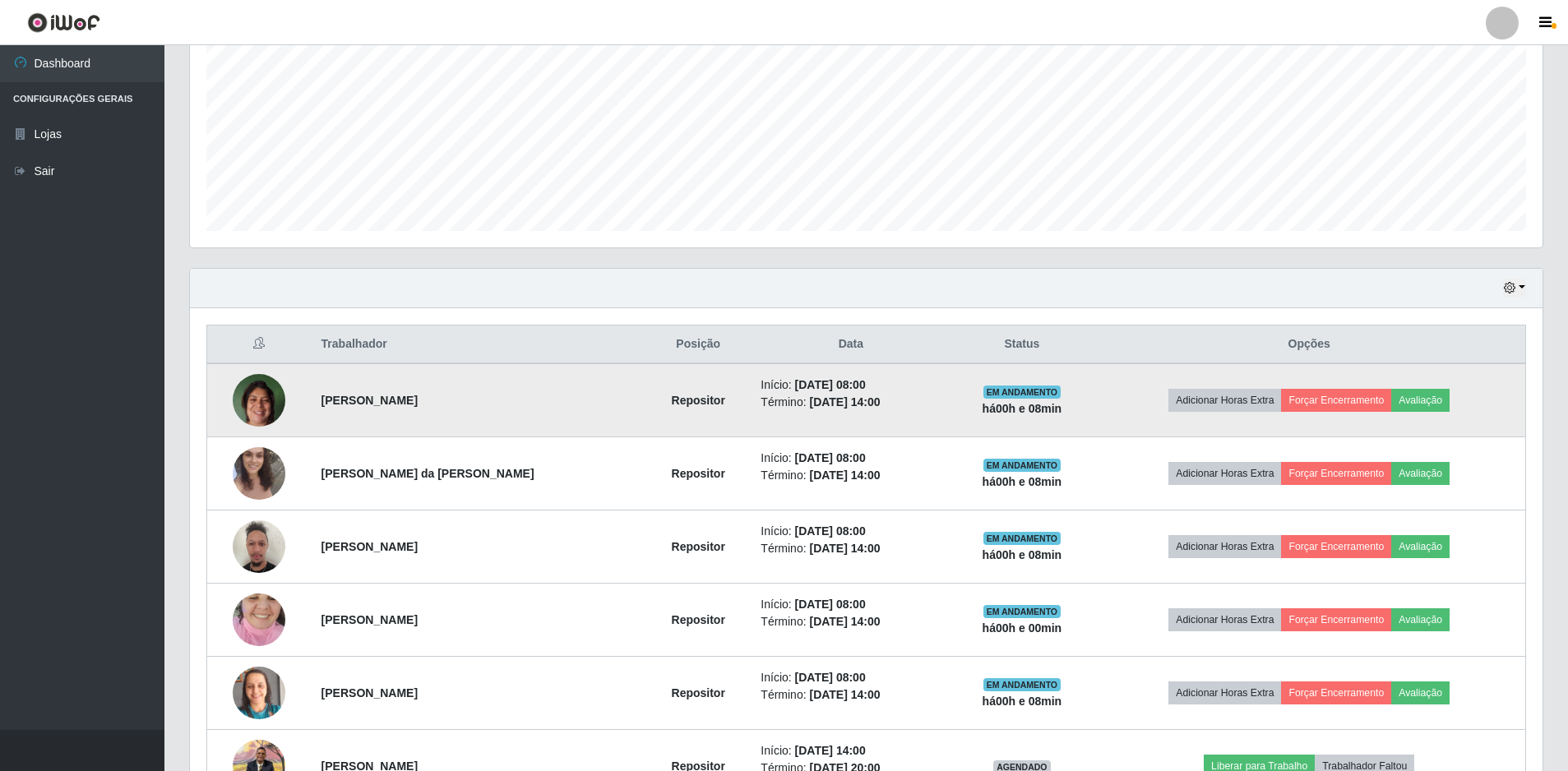
scroll to position [521, 0]
